Goal: Navigation & Orientation: Find specific page/section

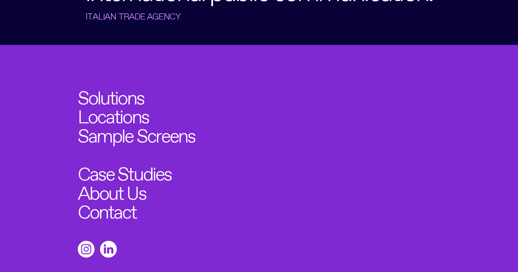
scroll to position [2292, 0]
click at [119, 179] on link "About Us" at bounding box center [115, 189] width 75 height 21
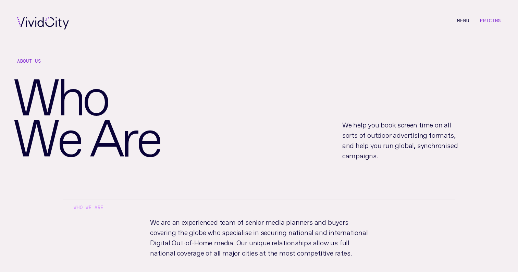
click at [39, 27] on icon at bounding box center [43, 23] width 52 height 12
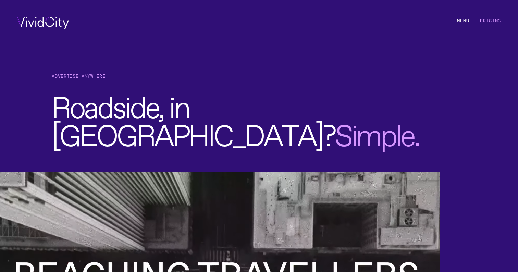
click at [489, 23] on link "Pricing" at bounding box center [490, 21] width 21 height 6
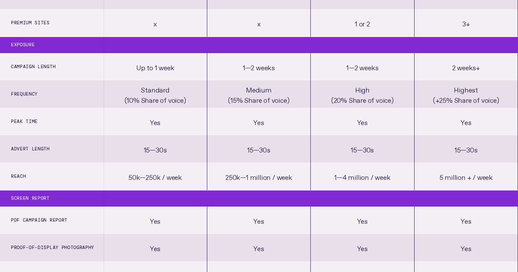
scroll to position [370, 0]
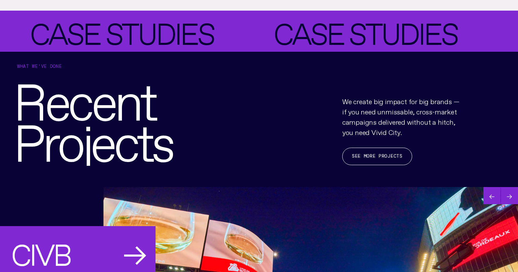
scroll to position [993, 0]
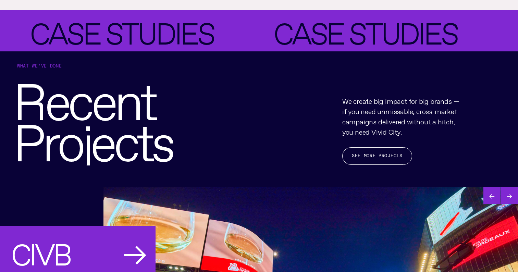
click at [345, 101] on p "We create big impact for big brands — if you need unmissable, cross-market camp…" at bounding box center [402, 115] width 120 height 41
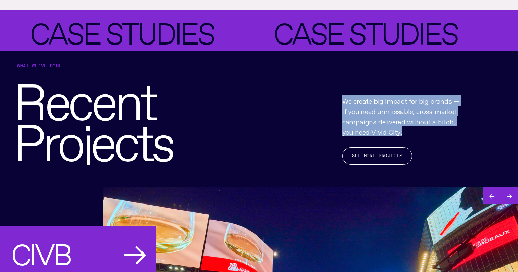
drag, startPoint x: 345, startPoint y: 101, endPoint x: 401, endPoint y: 127, distance: 61.2
click at [401, 127] on p "We create big impact for big brands — if you need unmissable, cross-market camp…" at bounding box center [402, 115] width 120 height 41
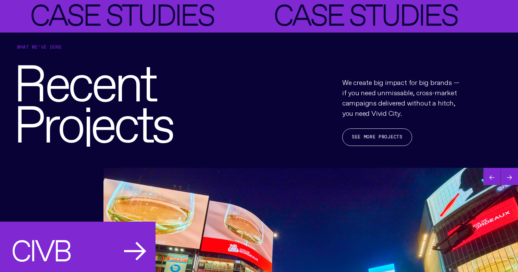
scroll to position [1012, 0]
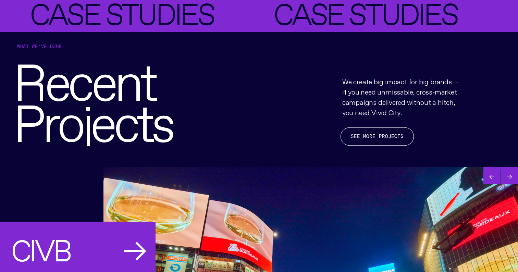
click at [380, 138] on link "See more projects" at bounding box center [376, 136] width 73 height 18
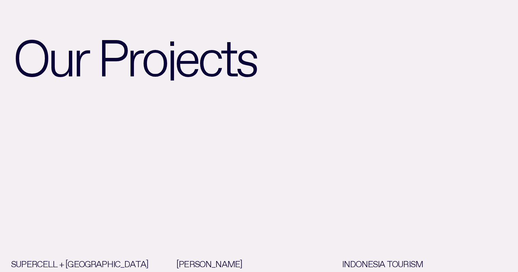
scroll to position [12, 0]
